Goal: Task Accomplishment & Management: Manage account settings

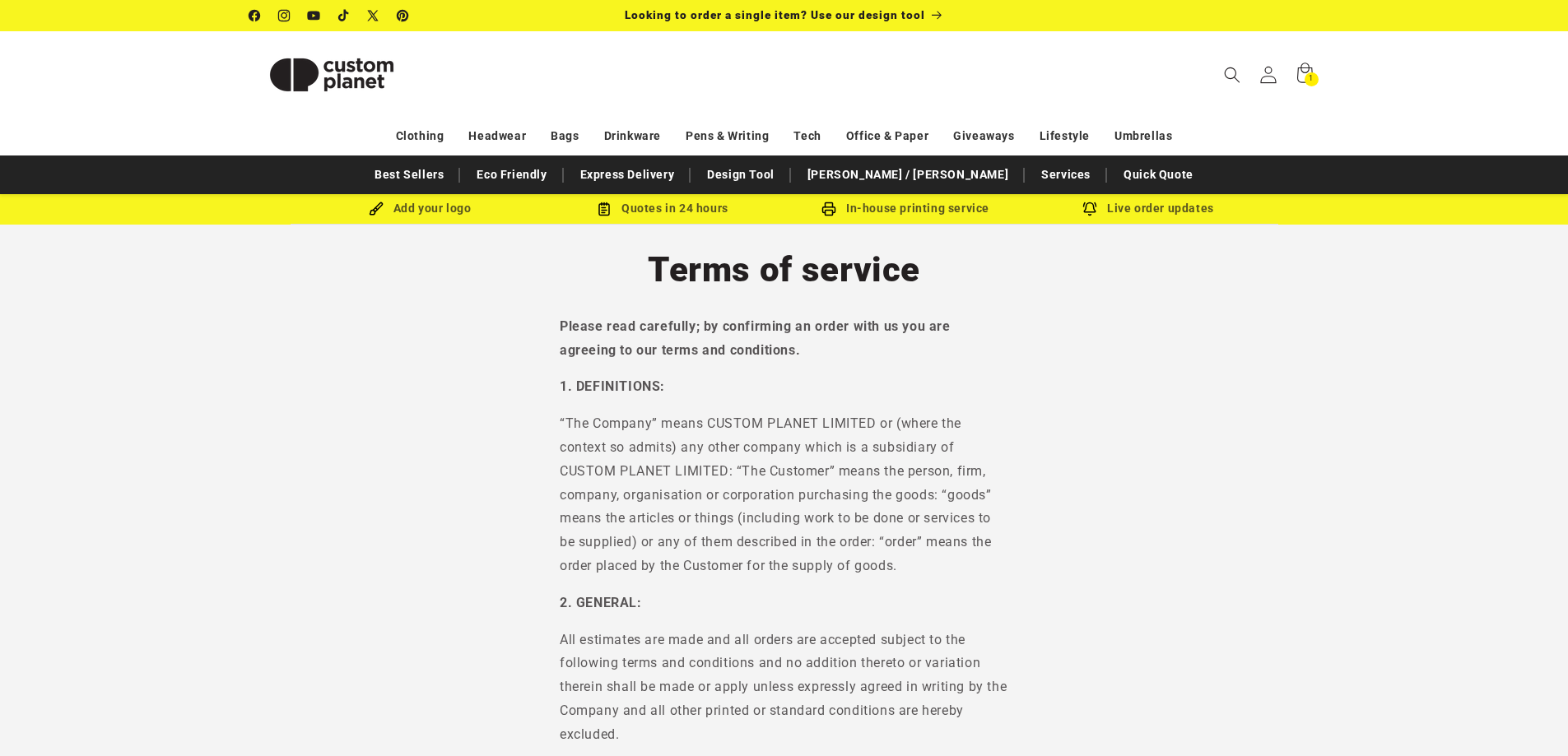
click at [1270, 75] on icon at bounding box center [1267, 74] width 18 height 18
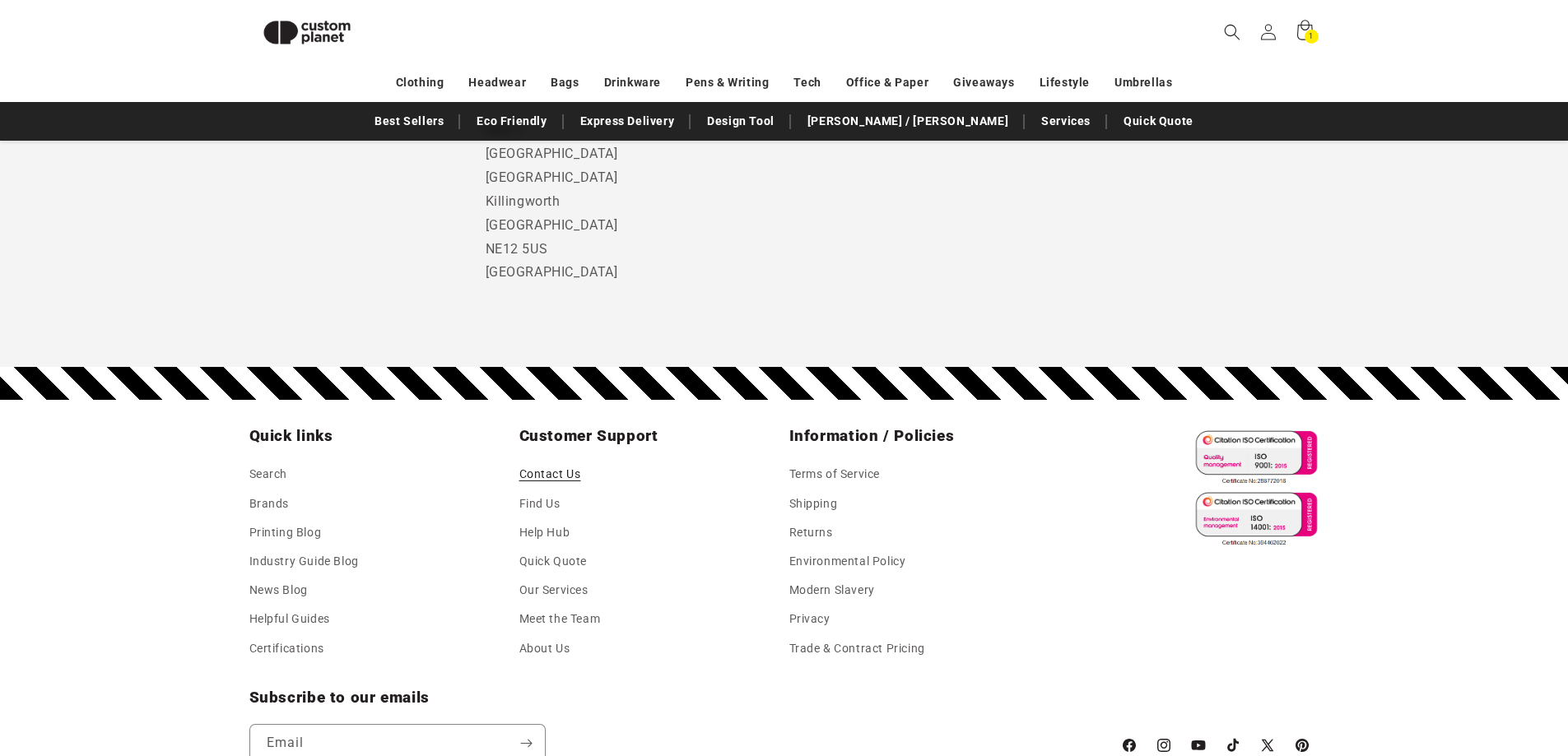
scroll to position [1212, 0]
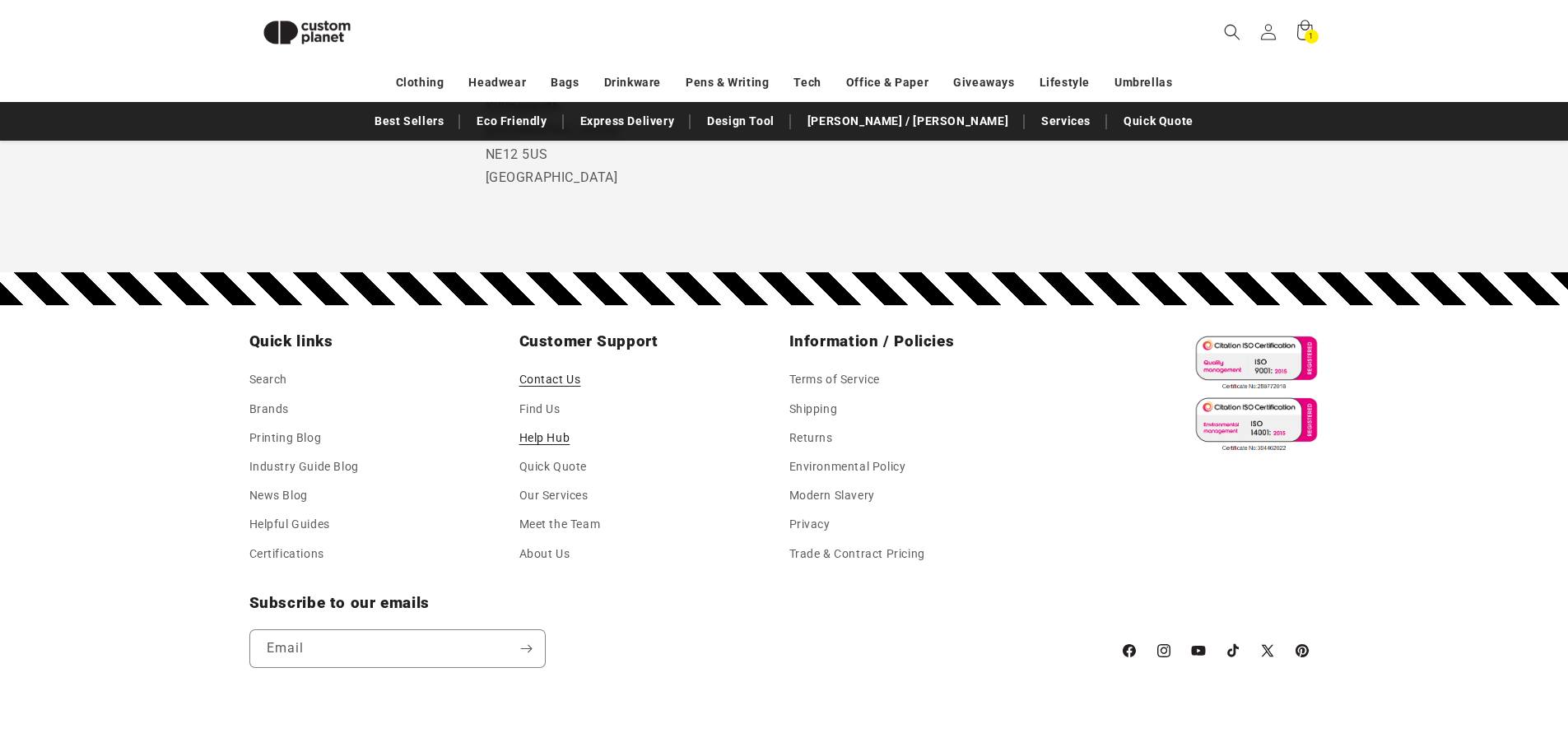
click at [553, 436] on link "Help Hub" at bounding box center [544, 438] width 51 height 29
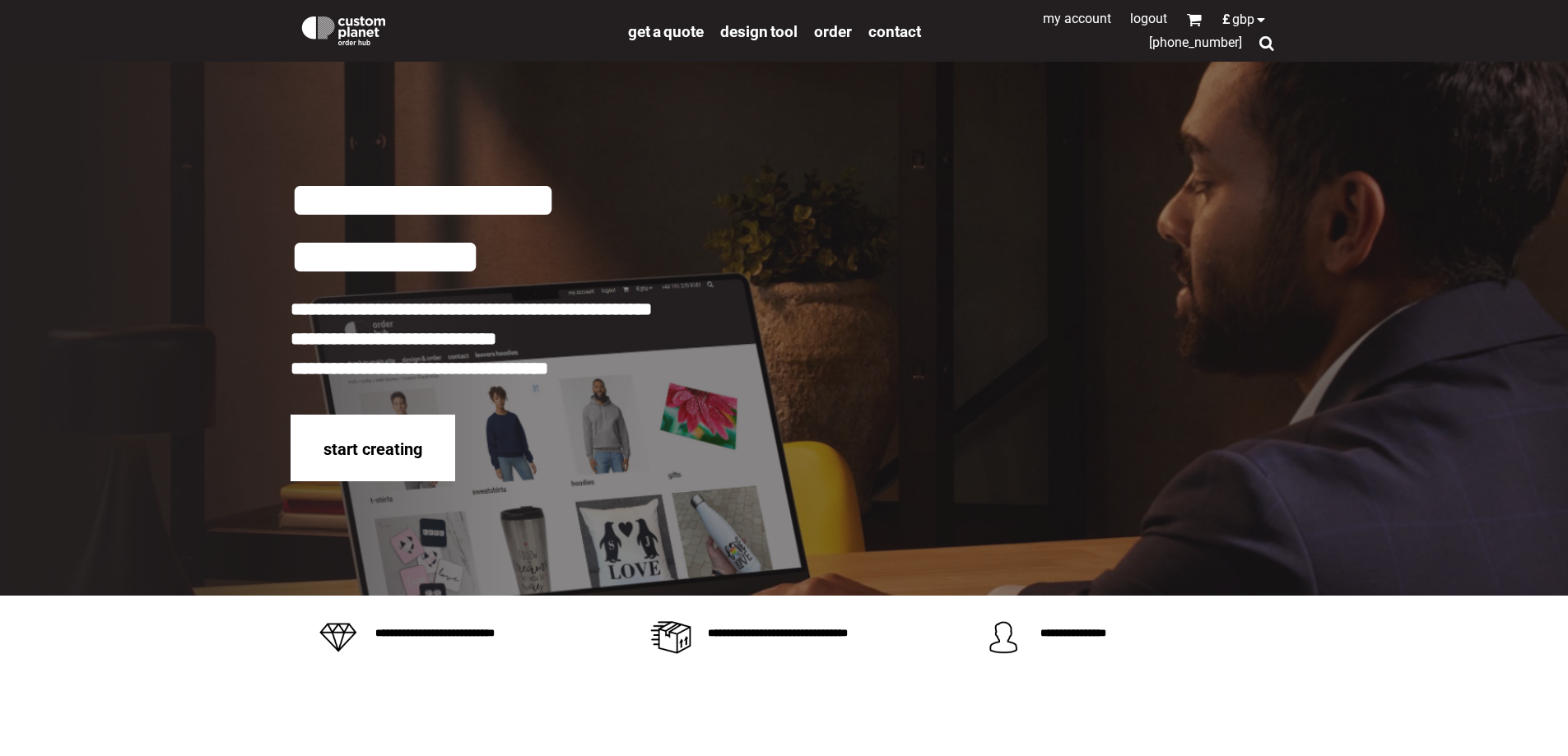
click at [1075, 18] on link "My Account" at bounding box center [1077, 18] width 68 height 16
click at [1091, 22] on link "My Account" at bounding box center [1077, 18] width 68 height 16
